Goal: Use online tool/utility: Utilize a website feature to perform a specific function

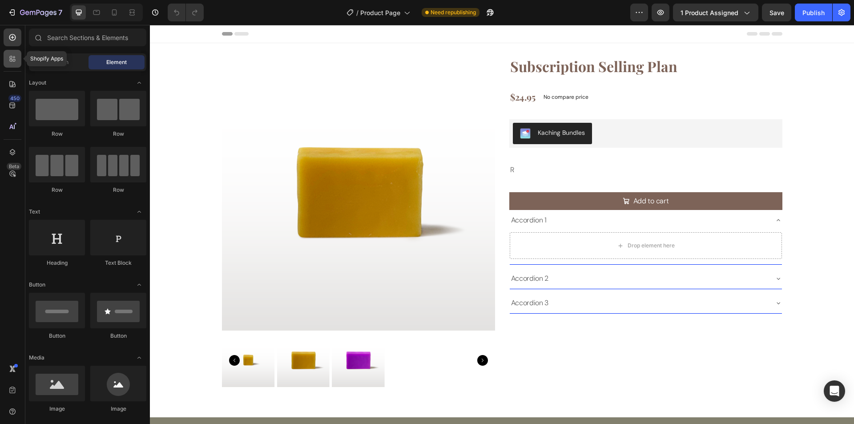
click at [9, 59] on icon at bounding box center [12, 58] width 9 height 9
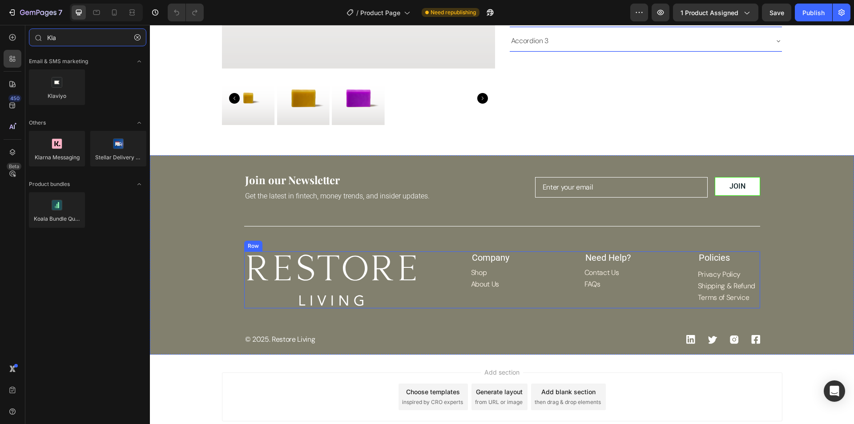
scroll to position [267, 0]
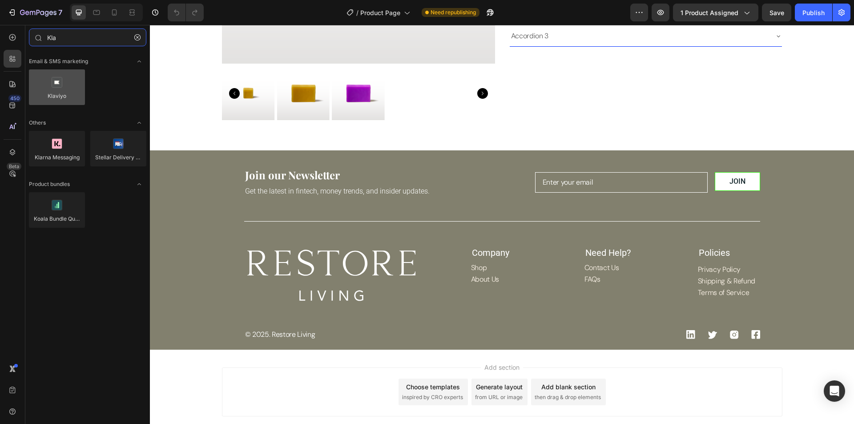
type input "Kla"
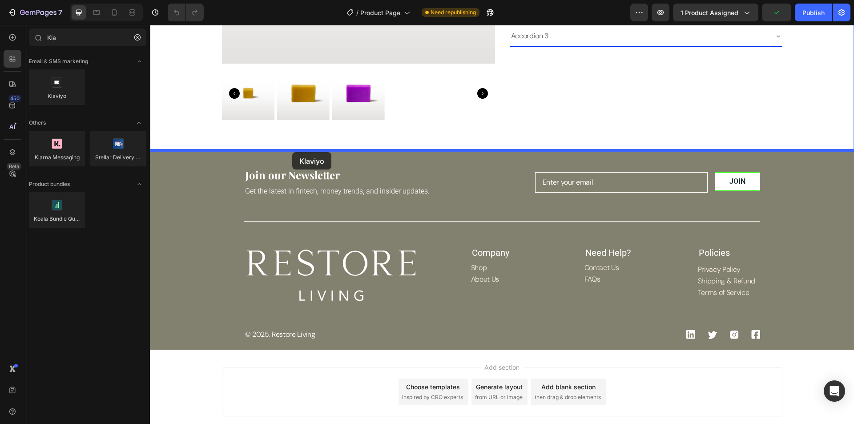
drag, startPoint x: 214, startPoint y: 121, endPoint x: 292, endPoint y: 152, distance: 84.5
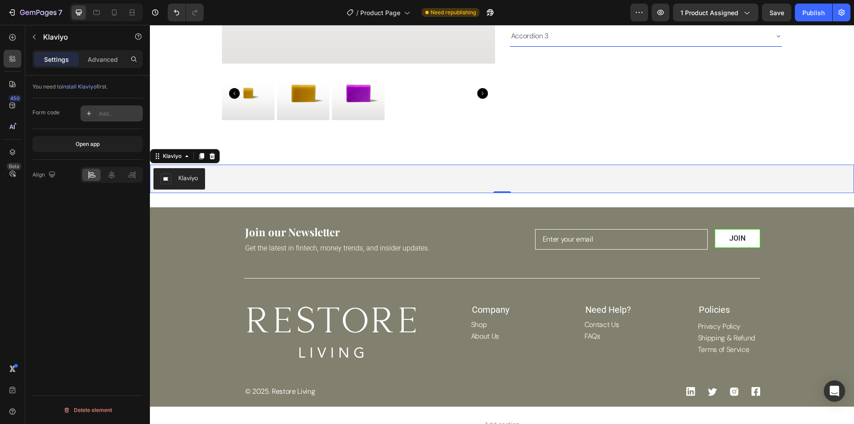
click at [111, 113] on div "Add..." at bounding box center [120, 114] width 42 height 8
click at [79, 308] on div "You need to install Klaviyo first. Form code Add... Open app Align Delete eleme…" at bounding box center [87, 263] width 125 height 374
click at [83, 86] on span "install Klaviyo" at bounding box center [79, 86] width 35 height 7
